Goal: Task Accomplishment & Management: Manage account settings

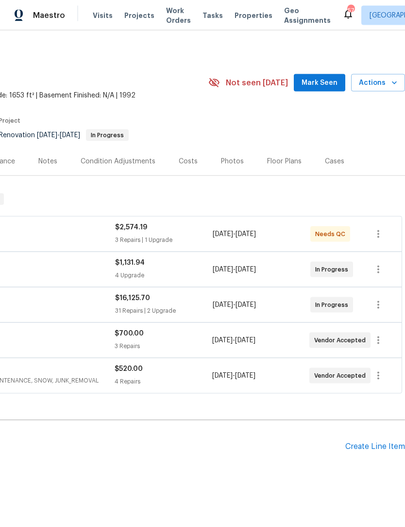
scroll to position [0, 144]
click at [328, 77] on span "Mark Seen" at bounding box center [319, 83] width 36 height 12
click at [188, 157] on div "Costs" at bounding box center [188, 162] width 19 height 10
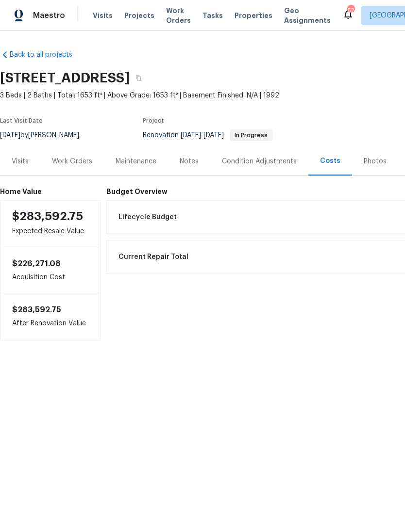
click at [64, 157] on div "Work Orders" at bounding box center [72, 162] width 40 height 10
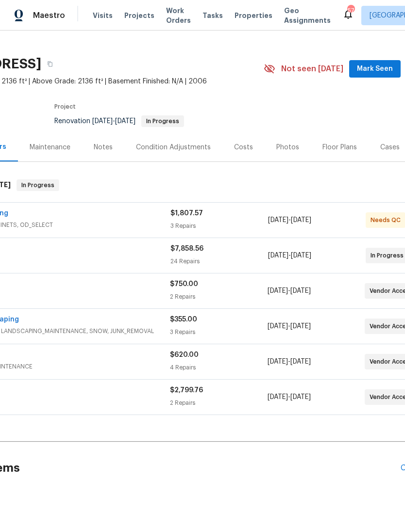
scroll to position [14, 92]
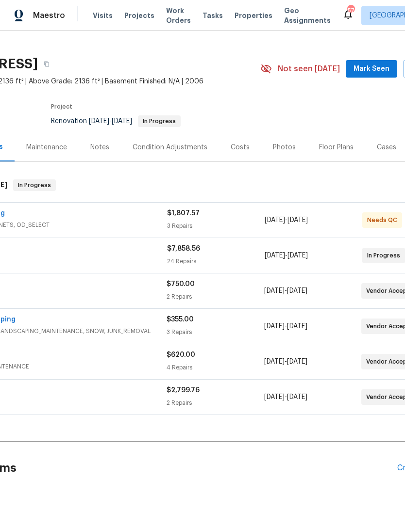
click at [373, 65] on span "Mark Seen" at bounding box center [371, 69] width 36 height 12
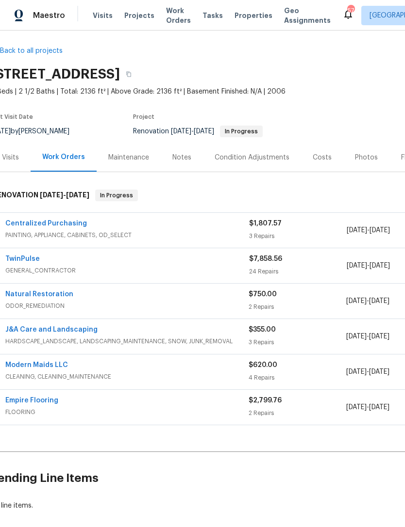
scroll to position [4, 9]
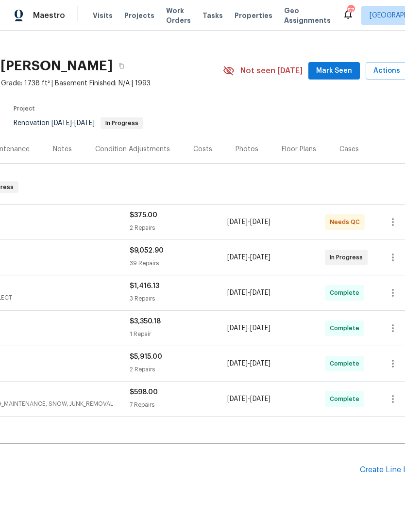
scroll to position [9, 131]
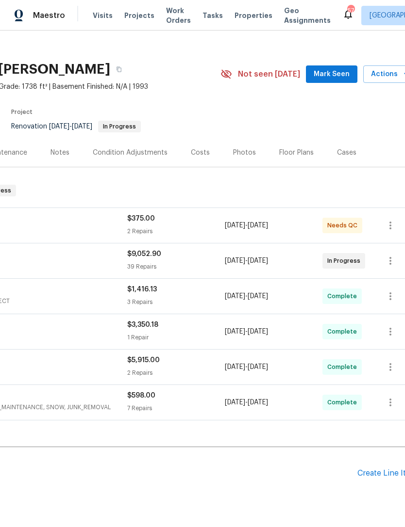
click at [339, 72] on span "Mark Seen" at bounding box center [331, 74] width 36 height 12
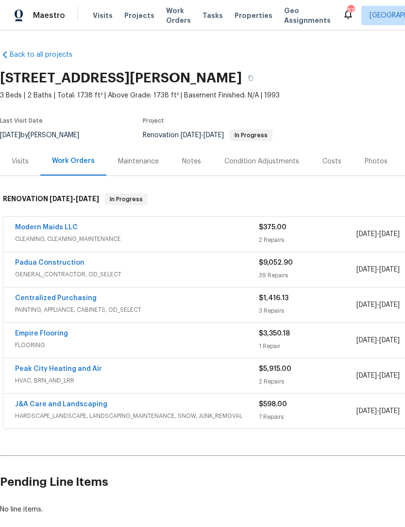
scroll to position [0, 0]
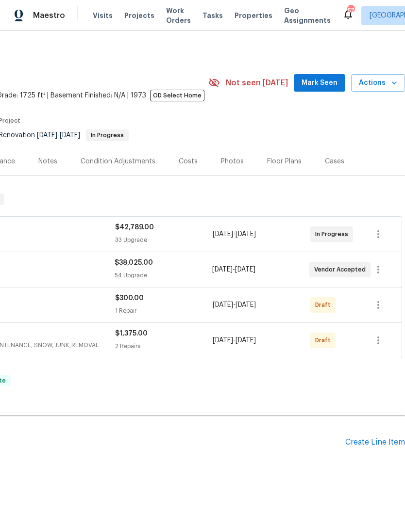
scroll to position [0, 144]
click at [325, 85] on span "Mark Seen" at bounding box center [319, 83] width 36 height 12
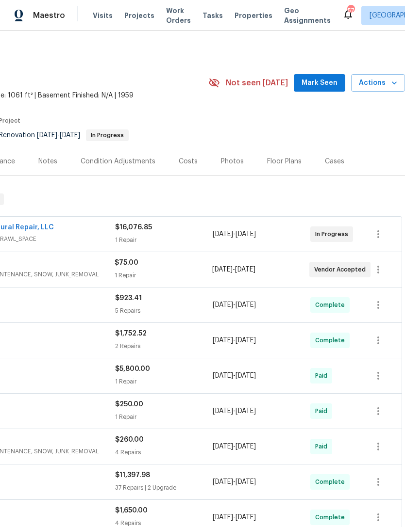
scroll to position [0, 144]
click at [327, 81] on span "Mark Seen" at bounding box center [319, 83] width 36 height 12
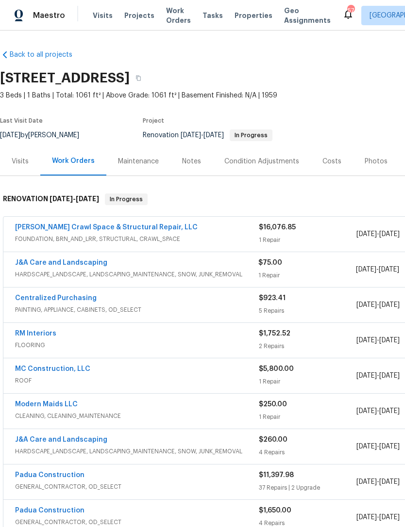
scroll to position [0, 0]
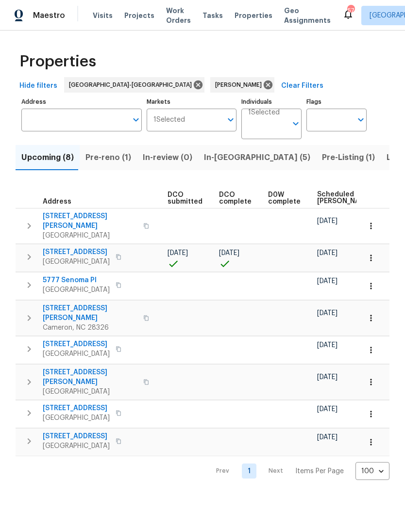
scroll to position [0, 157]
click at [328, 197] on span "Scheduled [PERSON_NAME]" at bounding box center [343, 198] width 55 height 14
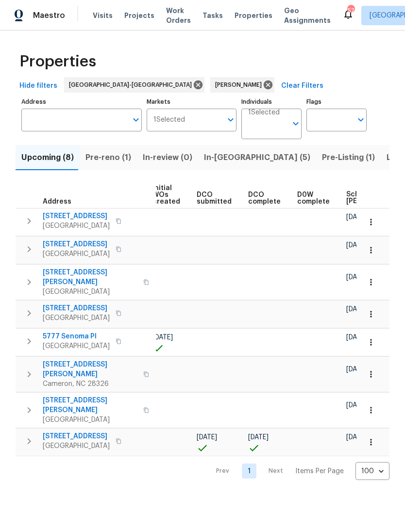
scroll to position [0, 135]
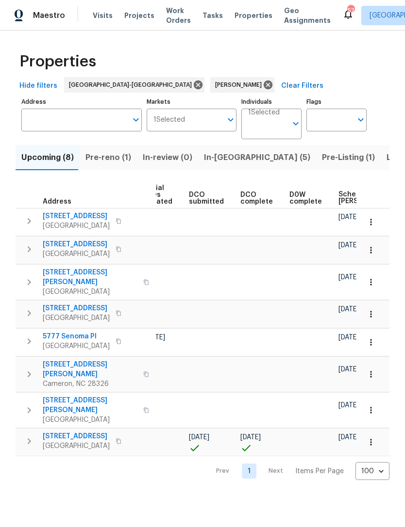
click at [346, 199] on span "Scheduled [PERSON_NAME]" at bounding box center [365, 198] width 55 height 14
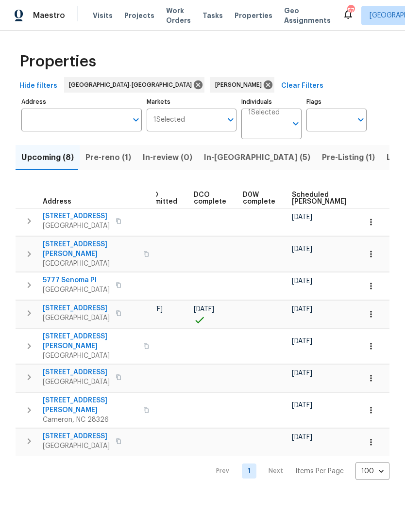
scroll to position [0, 182]
click at [305, 203] on span "Scheduled [PERSON_NAME]" at bounding box center [318, 199] width 55 height 14
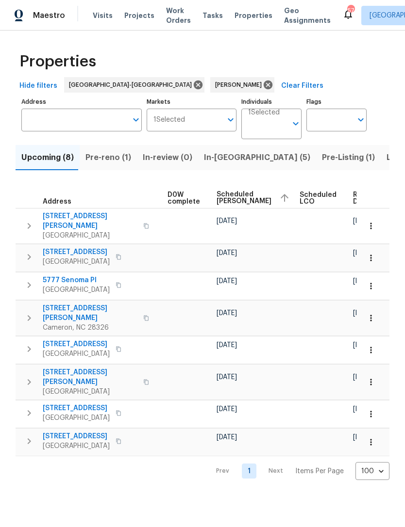
scroll to position [0, 256]
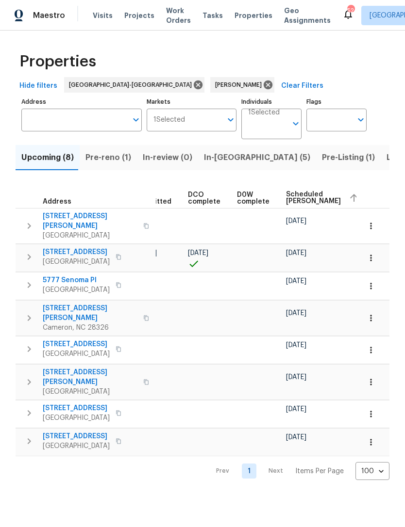
scroll to position [0, 187]
